Goal: Find specific page/section: Find specific page/section

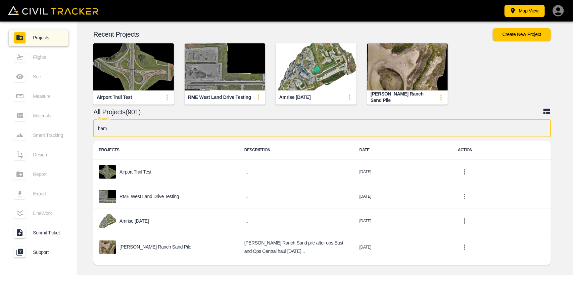
type input "[PERSON_NAME]"
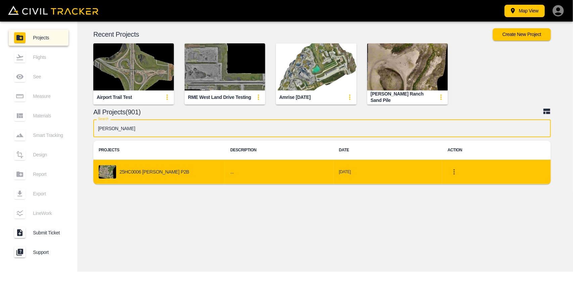
click at [165, 174] on p "25HC0006 [PERSON_NAME] P2B" at bounding box center [155, 171] width 70 height 5
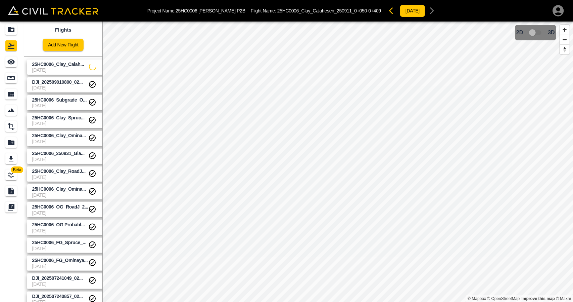
drag, startPoint x: 61, startPoint y: 67, endPoint x: 7, endPoint y: 65, distance: 53.4
click at [60, 67] on span "25HC0006_Clay_Calah..." at bounding box center [60, 64] width 57 height 6
click at [7, 65] on icon "See" at bounding box center [11, 62] width 8 height 8
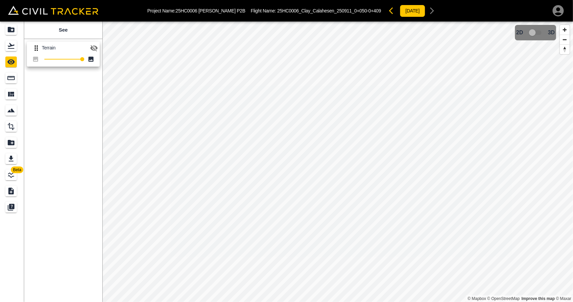
click at [93, 45] on icon "button" at bounding box center [94, 48] width 8 height 8
click at [13, 42] on icon "Flights" at bounding box center [11, 46] width 8 height 8
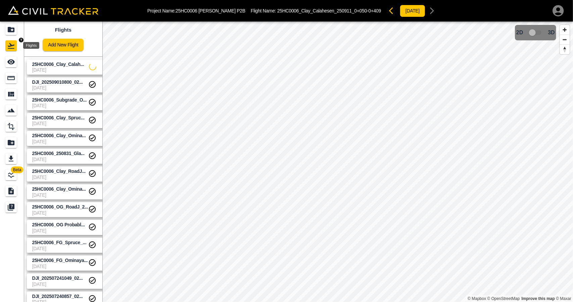
click at [13, 31] on icon "Projects" at bounding box center [11, 29] width 7 height 5
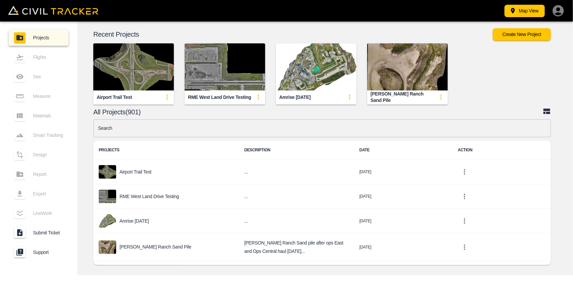
click at [156, 122] on input "text" at bounding box center [322, 128] width 458 height 18
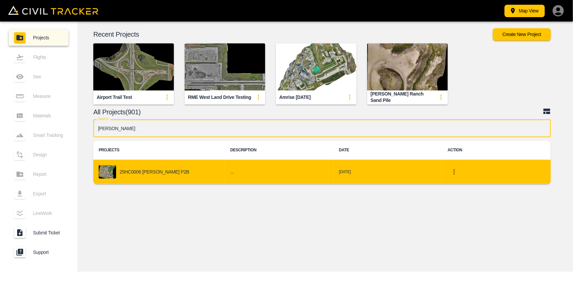
type input "[PERSON_NAME]"
click at [182, 170] on div "25HC0006 [PERSON_NAME] P2B" at bounding box center [159, 171] width 121 height 13
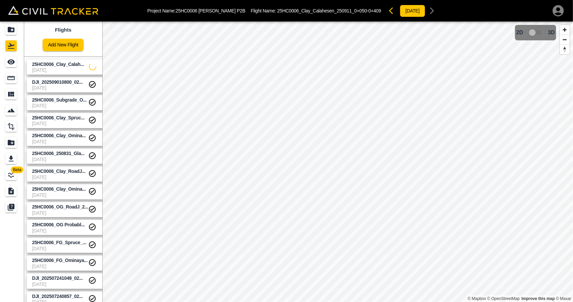
drag, startPoint x: 47, startPoint y: 77, endPoint x: 43, endPoint y: 71, distance: 7.3
click at [47, 77] on link "DJI_202509010800_02... [DATE]" at bounding box center [68, 84] width 82 height 15
click at [21, 63] on link at bounding box center [12, 62] width 24 height 16
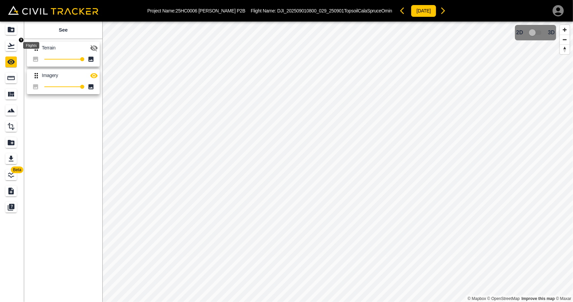
click at [16, 45] on div "Flights" at bounding box center [10, 45] width 11 height 11
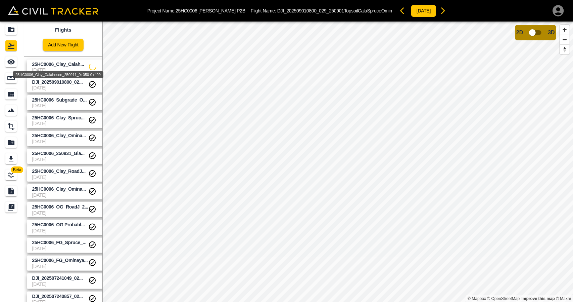
click at [48, 72] on div "25HC0006_Clay_Calahesen_250911_0+050-0+409" at bounding box center [58, 74] width 91 height 7
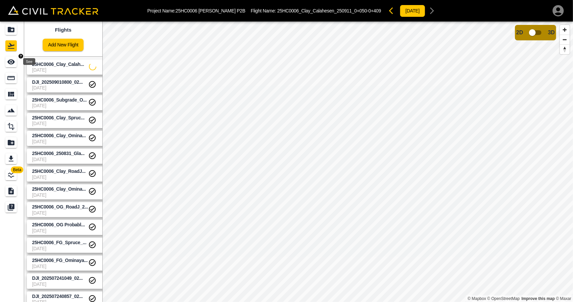
click at [14, 62] on icon "See" at bounding box center [10, 61] width 7 height 5
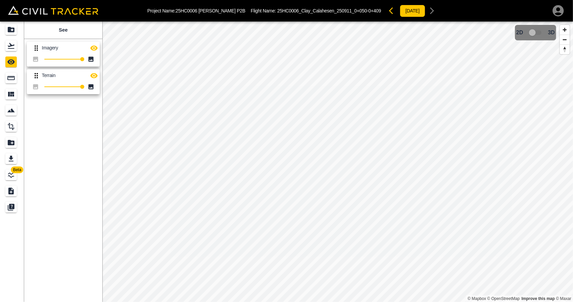
click at [367, 301] on html "Project Name: 25HC0006 [PERSON_NAME] P2B Flight Name: 25HC0006_Clay_Calahesen_2…" at bounding box center [286, 151] width 573 height 302
click at [8, 48] on icon "Flights" at bounding box center [11, 46] width 8 height 8
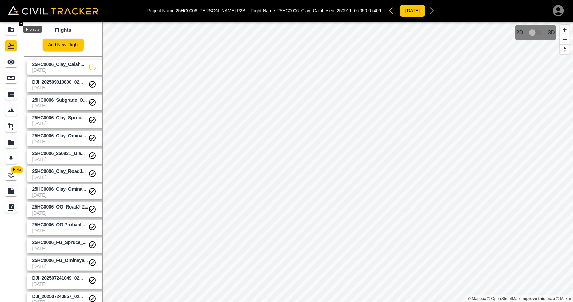
click at [13, 28] on icon "Projects" at bounding box center [11, 29] width 7 height 5
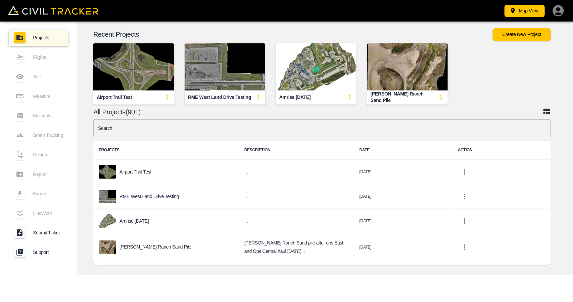
click at [174, 127] on input "text" at bounding box center [322, 128] width 458 height 18
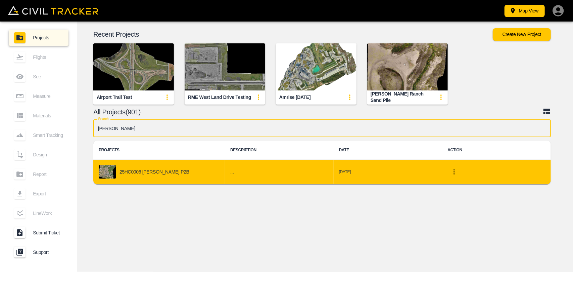
type input "[PERSON_NAME]"
click at [150, 174] on p "25HC0006 [PERSON_NAME] P2B" at bounding box center [155, 171] width 70 height 5
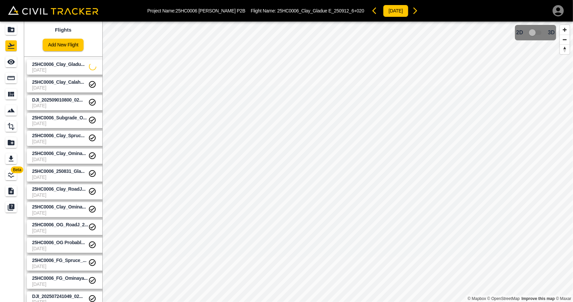
click at [62, 64] on span "25HC0006_Clay_Gladu..." at bounding box center [58, 63] width 52 height 5
drag, startPoint x: 4, startPoint y: 64, endPoint x: 14, endPoint y: 63, distance: 10.4
click at [4, 64] on link at bounding box center [12, 62] width 24 height 16
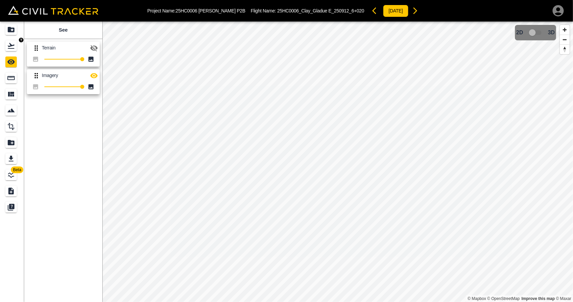
click at [13, 47] on icon "Flights" at bounding box center [11, 46] width 8 height 8
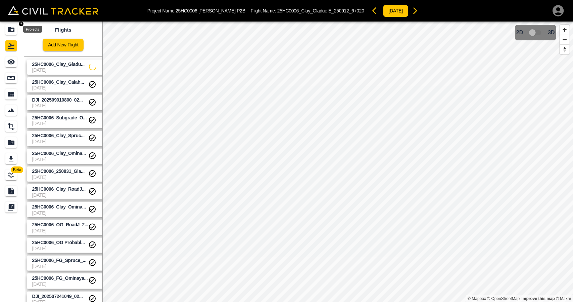
click at [11, 28] on icon "Projects" at bounding box center [11, 29] width 7 height 5
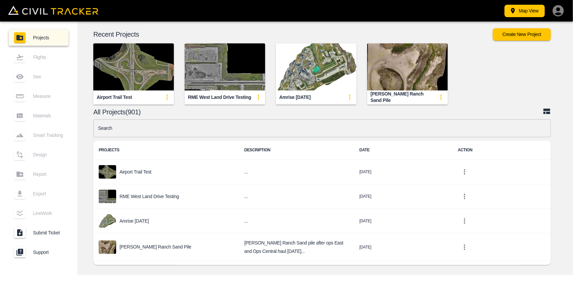
click at [241, 134] on input "text" at bounding box center [322, 128] width 458 height 18
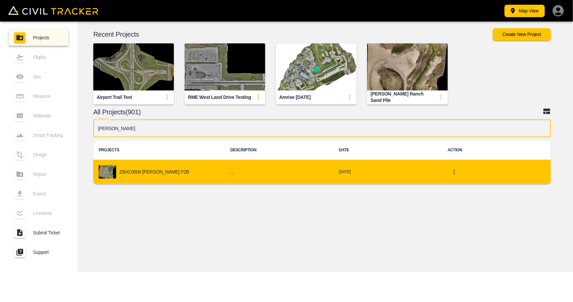
type input "[PERSON_NAME]"
click at [179, 168] on div "25HC0006 [PERSON_NAME] P2B" at bounding box center [159, 171] width 121 height 13
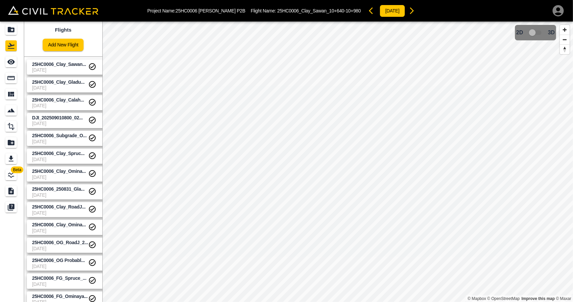
click at [54, 71] on span "[DATE]" at bounding box center [60, 69] width 56 height 5
click at [4, 65] on link at bounding box center [12, 62] width 24 height 16
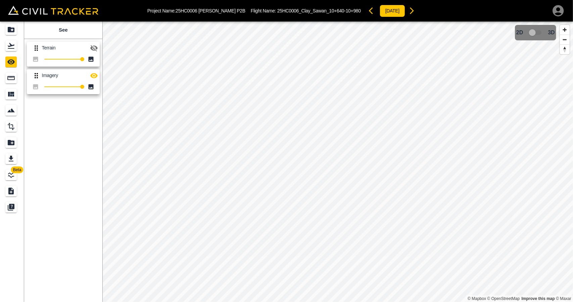
click at [95, 49] on icon "button" at bounding box center [93, 48] width 7 height 6
